Goal: Task Accomplishment & Management: Use online tool/utility

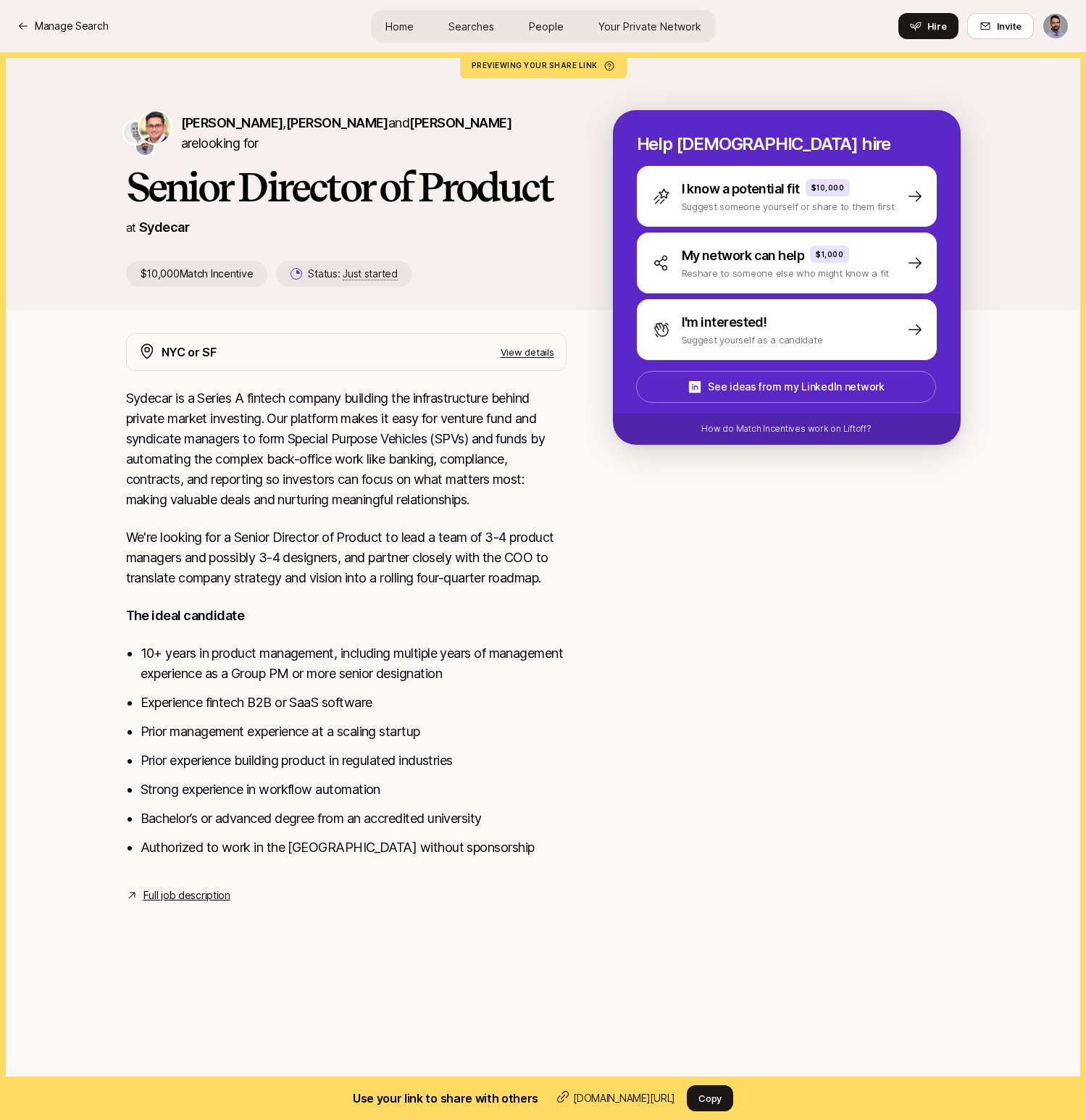
click at [475, 28] on span "Searches" at bounding box center [471, 26] width 45 height 15
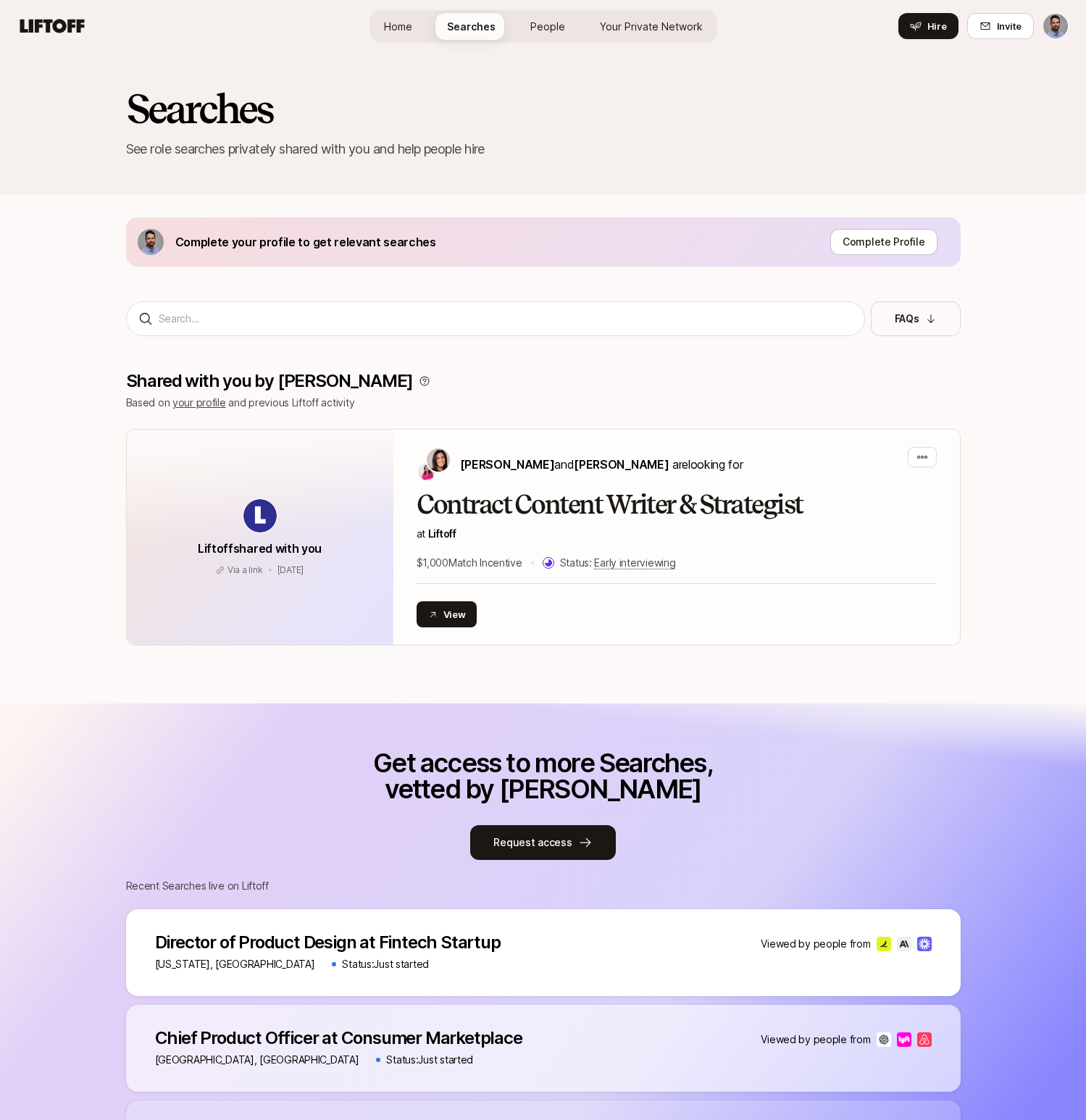
click at [1058, 23] on html "Home Searches People Your Private Network Hire Home Searches People Your Privat…" at bounding box center [543, 560] width 1086 height 1120
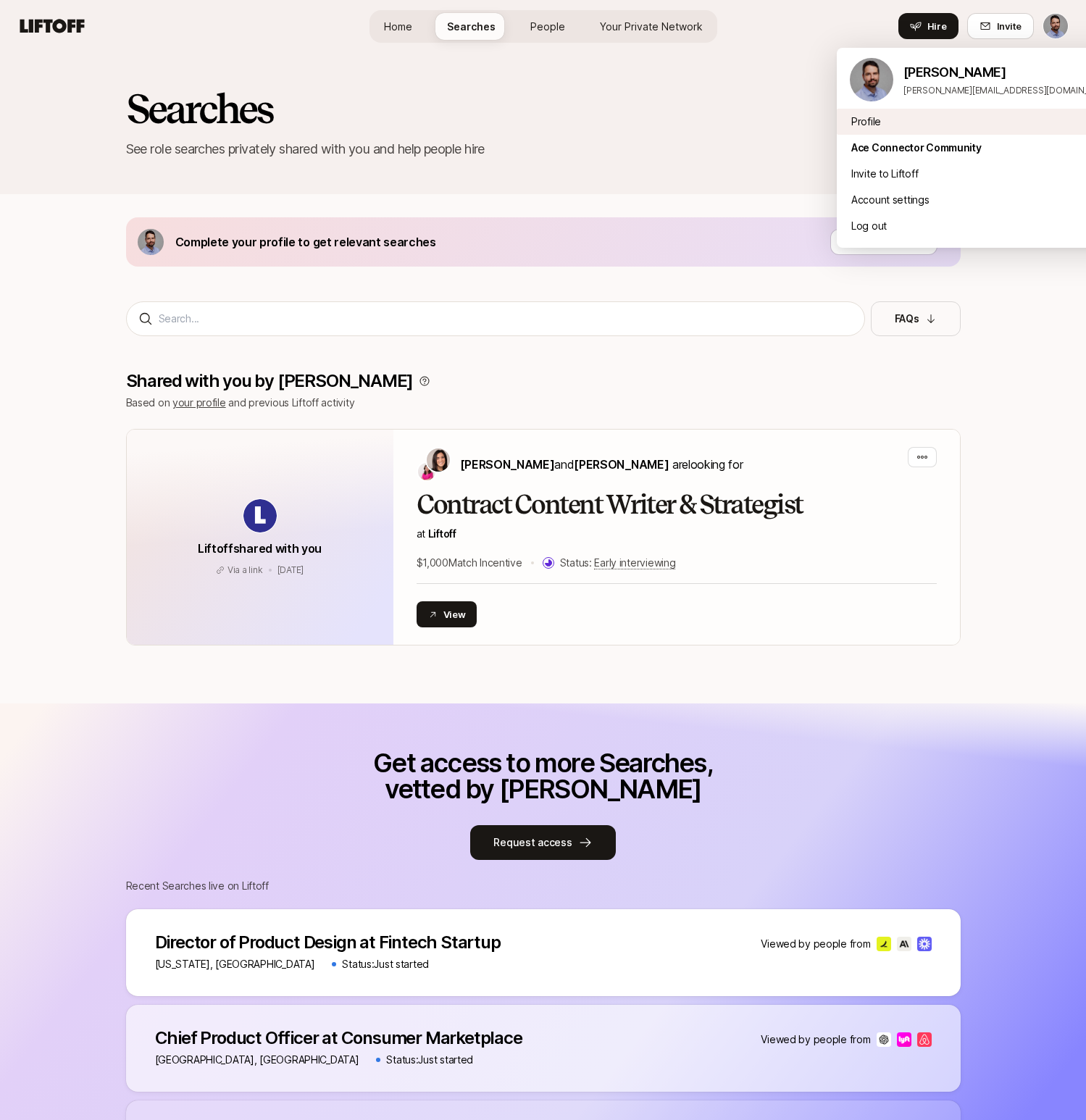
click at [875, 120] on div "Profile" at bounding box center [981, 122] width 290 height 26
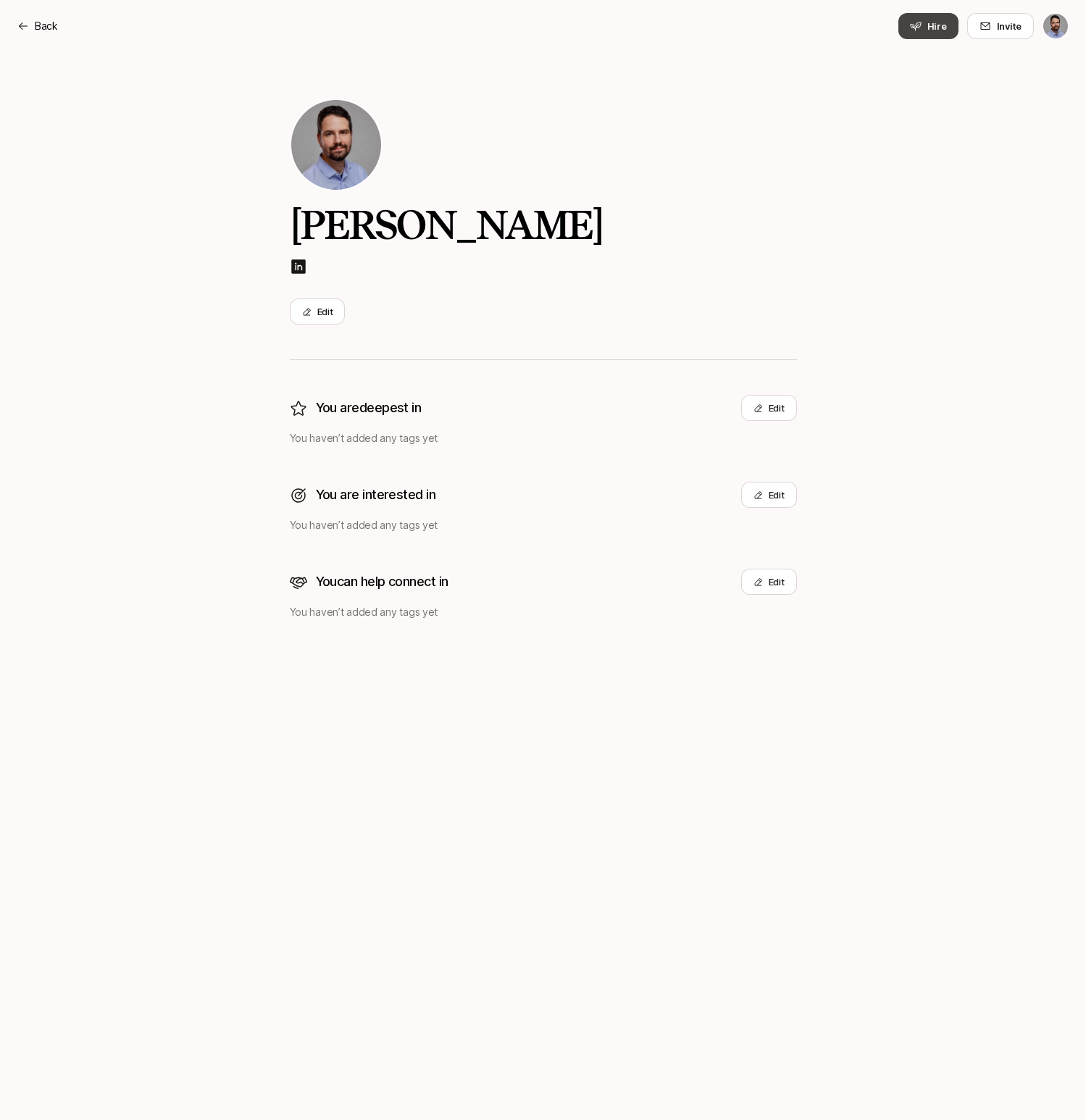
click at [935, 38] on button "Hire" at bounding box center [929, 26] width 60 height 26
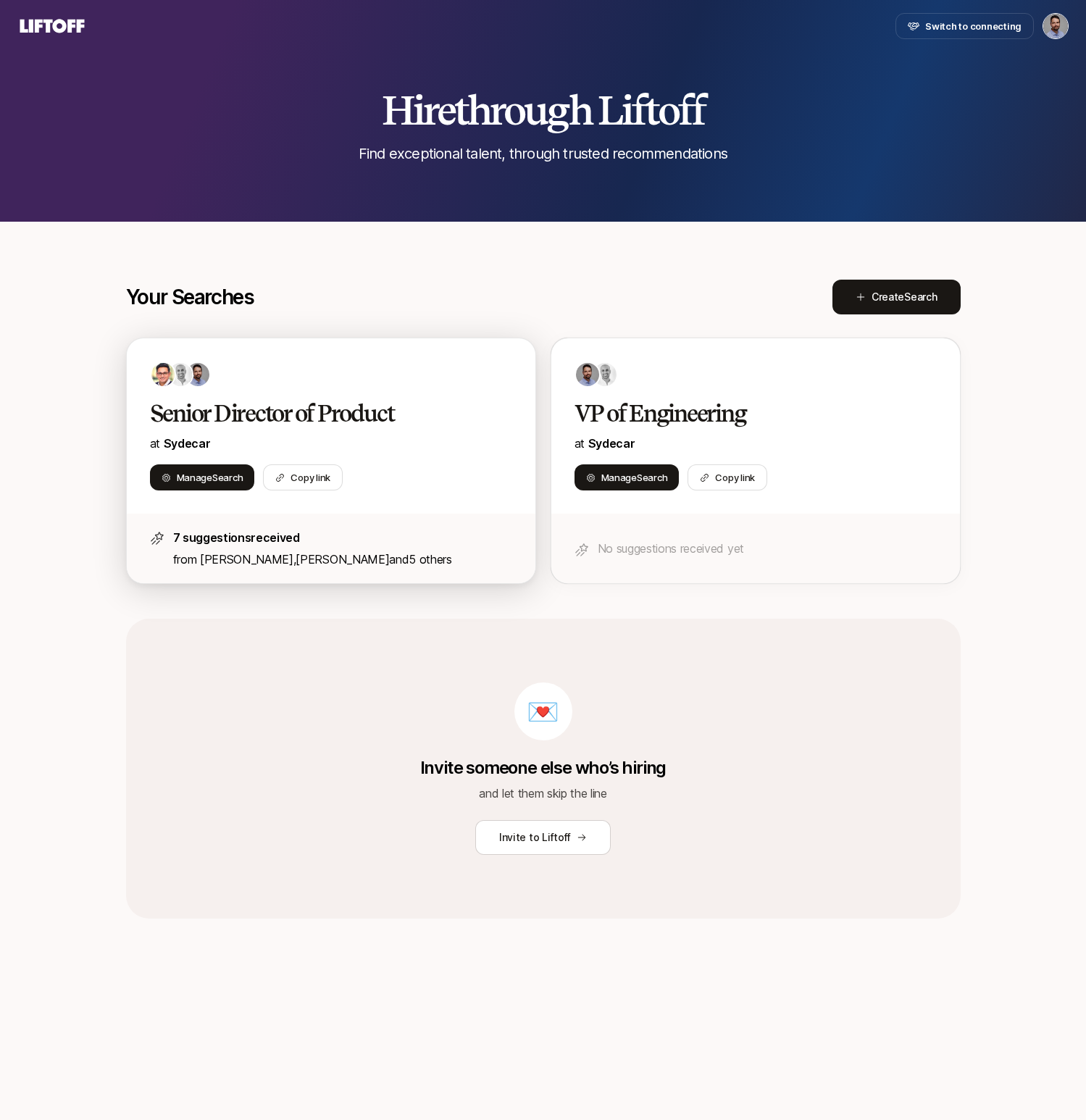
click at [346, 394] on div "Senior Director of Product at Sydecar Manage Search Copy link" at bounding box center [331, 426] width 409 height 175
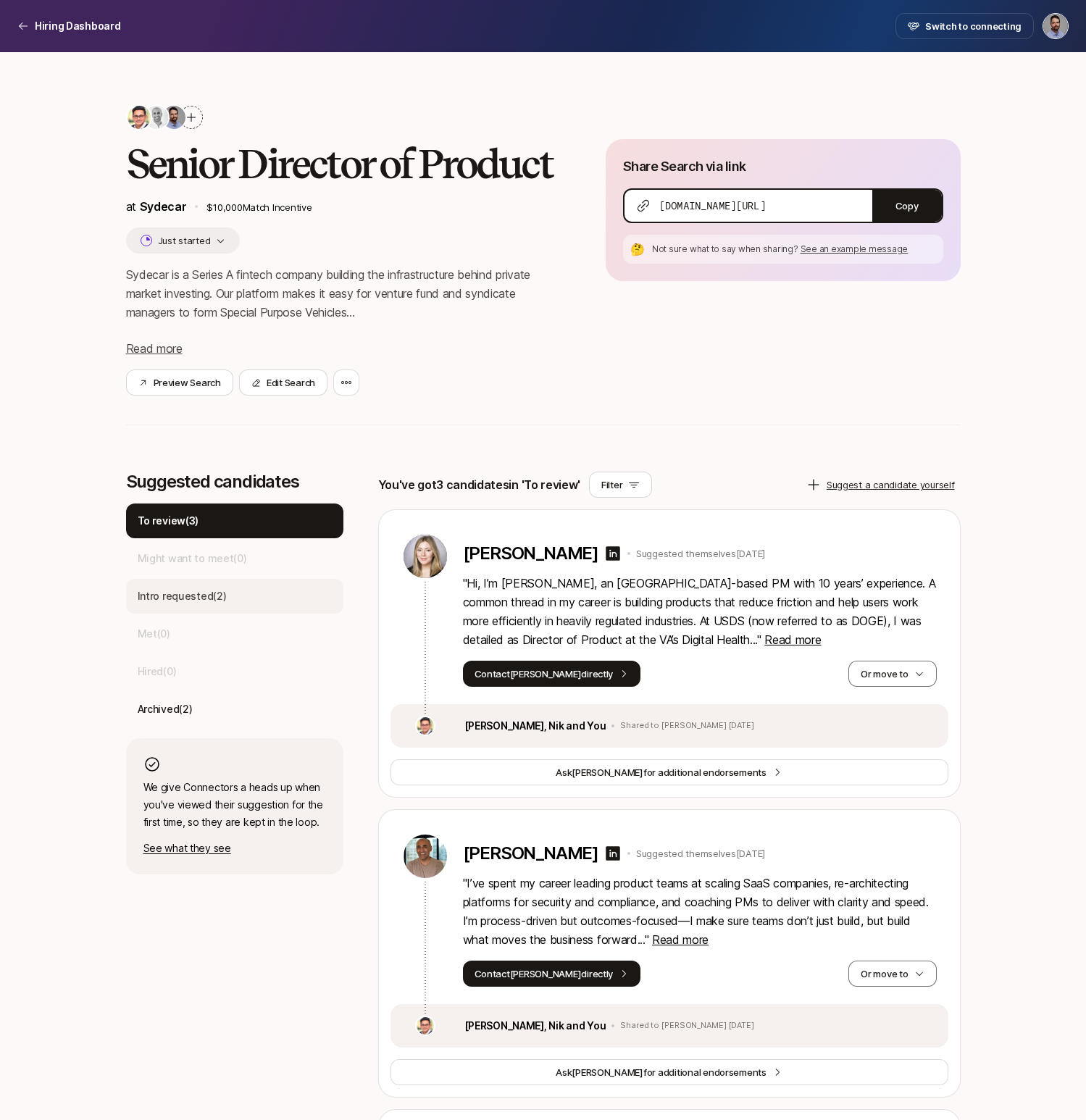
click at [190, 598] on p "Intro requested ( 2 )" at bounding box center [182, 596] width 89 height 18
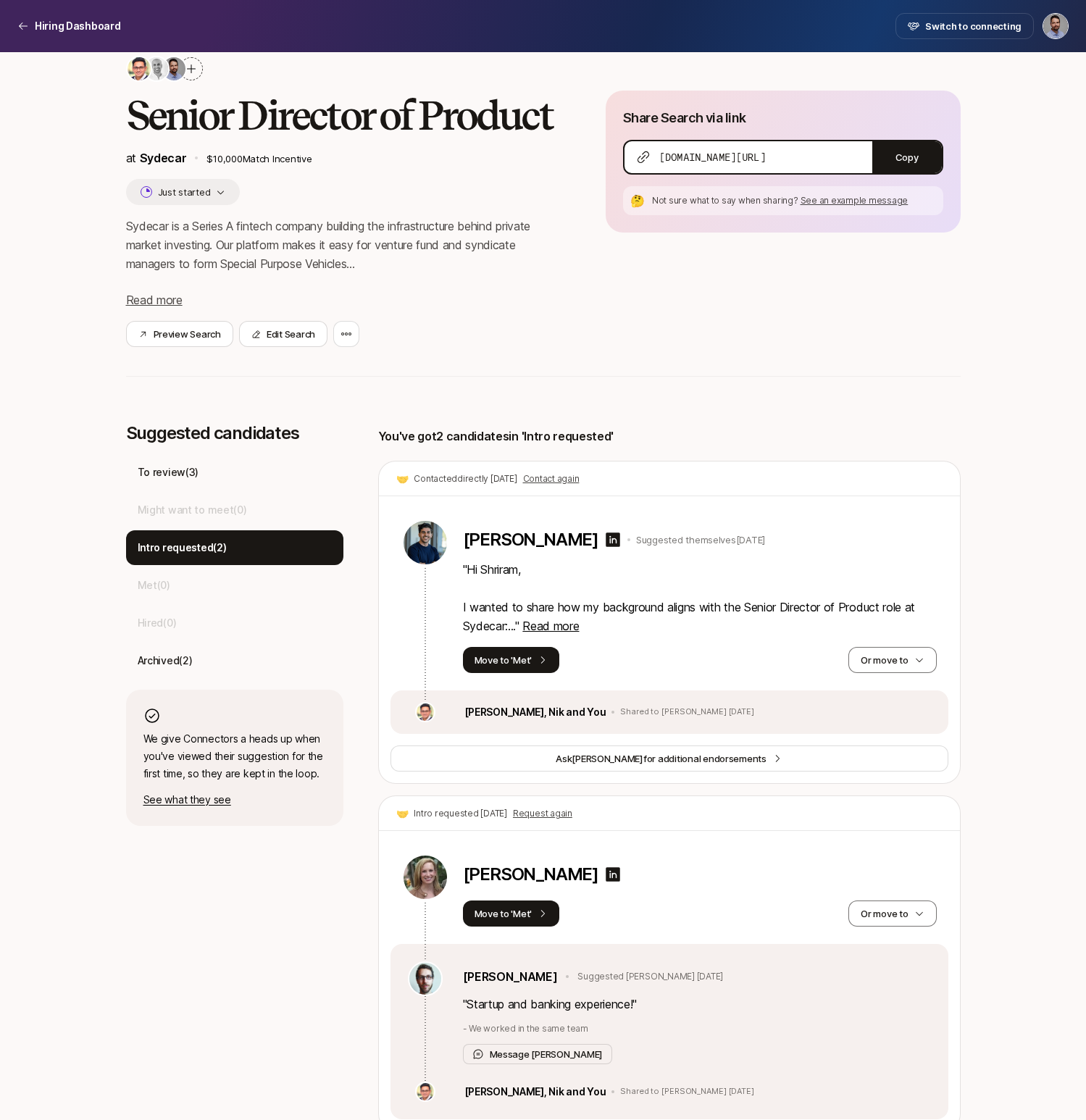
scroll to position [72, 0]
